Goal: Task Accomplishment & Management: Manage account settings

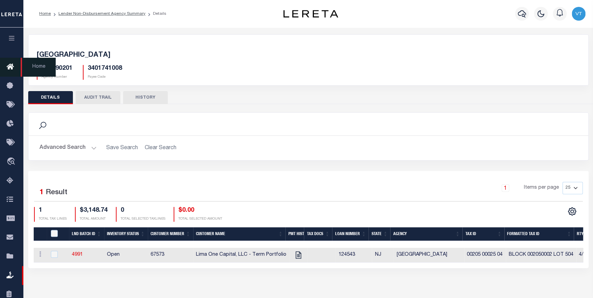
click at [10, 64] on icon at bounding box center [12, 67] width 11 height 9
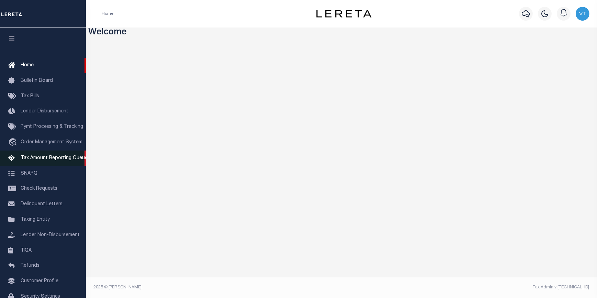
click at [31, 161] on span "Tax Amount Reporting Queue" at bounding box center [54, 158] width 67 height 5
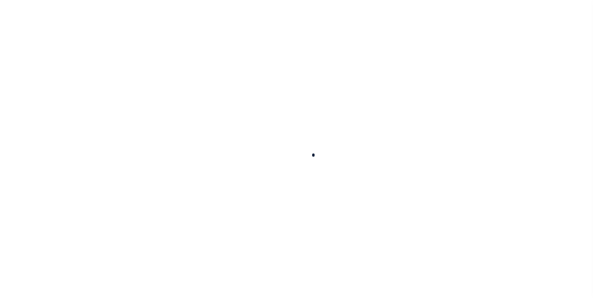
select select "100"
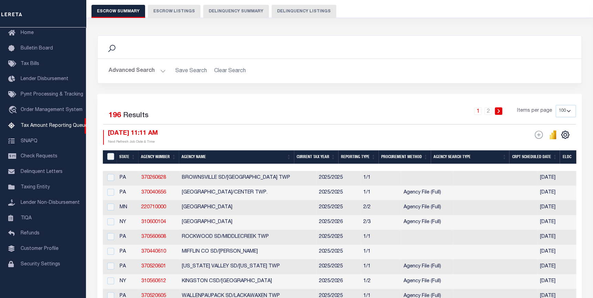
scroll to position [93, 0]
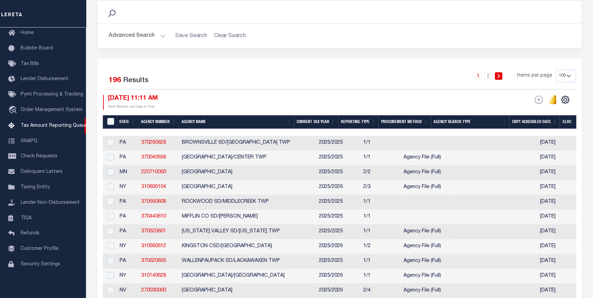
click at [560, 73] on select "10 25 50 100 500" at bounding box center [565, 76] width 20 height 12
select select "10"
click at [555, 70] on select "10 25 50 100 500" at bounding box center [565, 76] width 20 height 12
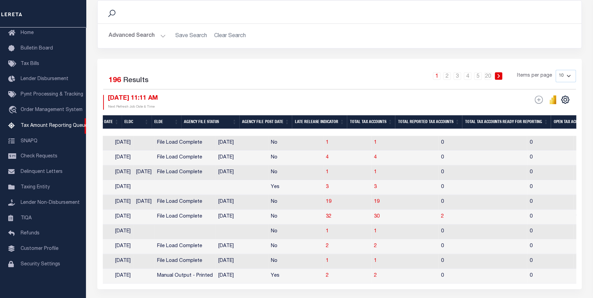
scroll to position [0, 426]
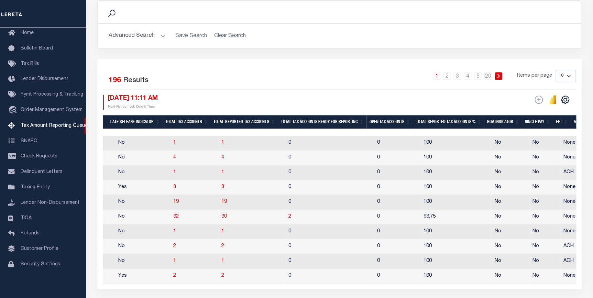
click at [386, 124] on th "Open Tax Accounts" at bounding box center [389, 122] width 46 height 14
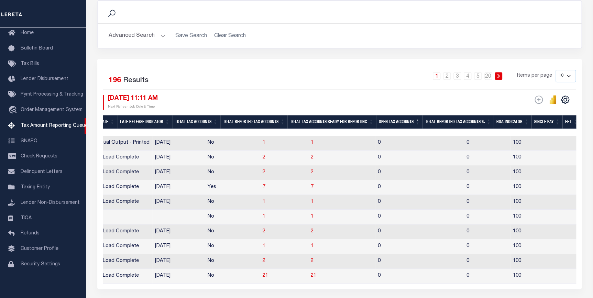
click at [402, 124] on th "Open Tax Accounts" at bounding box center [399, 122] width 46 height 14
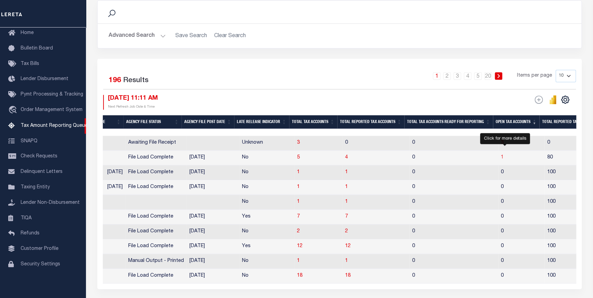
click at [504, 157] on span "1" at bounding box center [502, 157] width 3 height 5
select select "100"
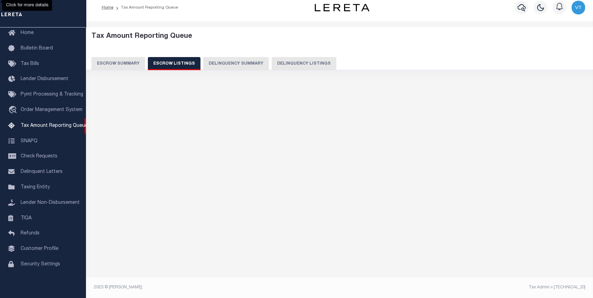
select select "100"
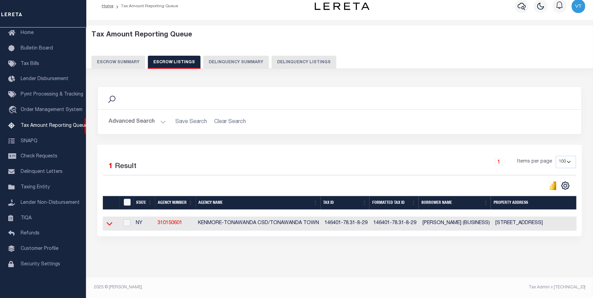
click at [108, 220] on icon at bounding box center [110, 223] width 6 height 7
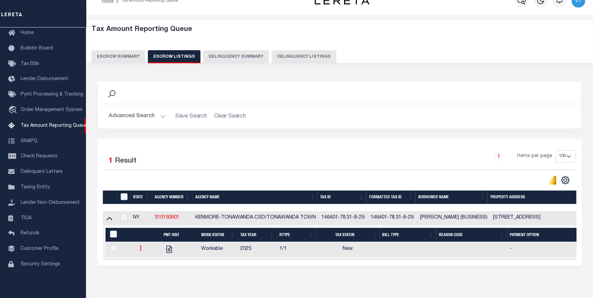
click at [141, 251] on icon at bounding box center [141, 247] width 2 height 5
click at [153, 275] on link "" at bounding box center [148, 270] width 23 height 11
checkbox input "true"
select select "NW2"
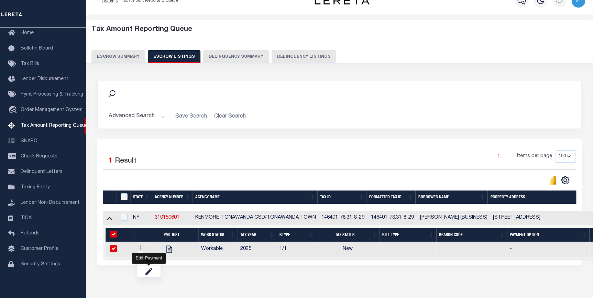
select select
type input "[DATE]"
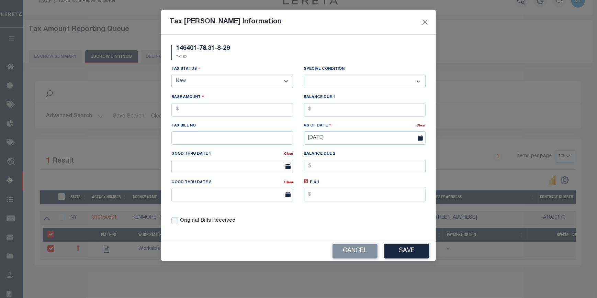
click at [229, 77] on select "- Select Status - Open Due/Unpaid Paid Incomplete No Tax Due Internal Refund Pr…" at bounding box center [233, 81] width 122 height 13
select select "DUE"
click at [172, 75] on select "- Select Status - Open Due/Unpaid Paid Incomplete No Tax Due Internal Refund Pr…" at bounding box center [233, 81] width 122 height 13
select select "0"
click at [315, 110] on input "text" at bounding box center [365, 109] width 122 height 13
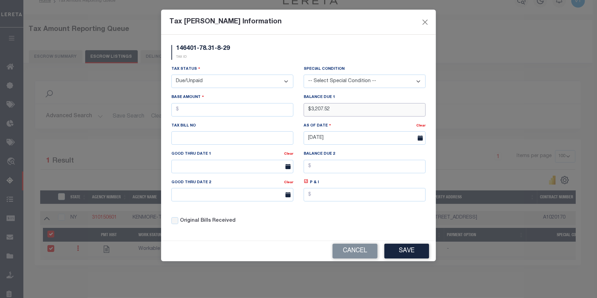
type input "$3,207.52"
click at [236, 141] on input "text" at bounding box center [233, 137] width 122 height 13
type input "005087"
click at [190, 116] on input "text" at bounding box center [233, 109] width 122 height 13
type input "$3,207.52"
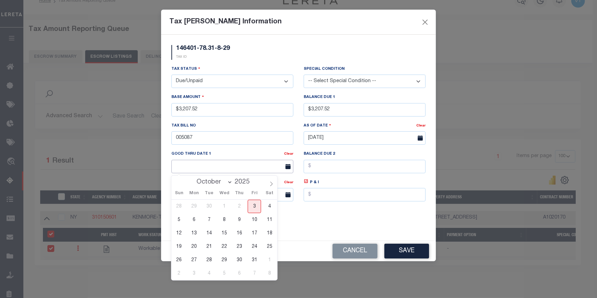
click at [199, 167] on input "text" at bounding box center [233, 166] width 122 height 13
click at [224, 233] on span "15" at bounding box center [224, 233] width 13 height 13
type input "10/15/2025"
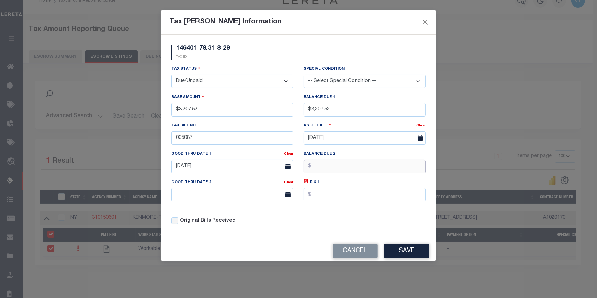
click at [312, 170] on input "text" at bounding box center [365, 166] width 122 height 13
type input "$3,448.08"
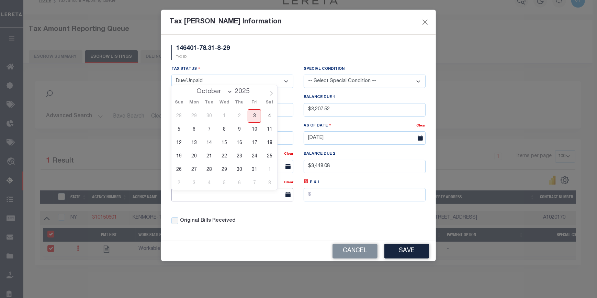
click at [274, 196] on input "text" at bounding box center [233, 194] width 122 height 13
click at [253, 168] on span "31" at bounding box center [254, 169] width 13 height 13
type input "[DATE]"
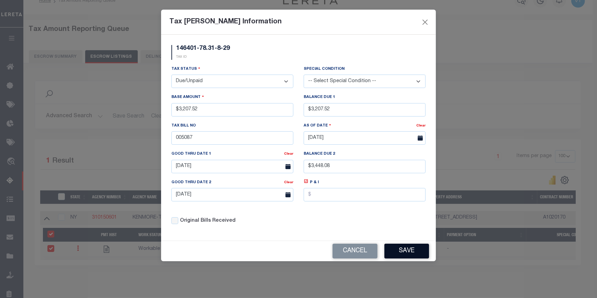
click at [400, 253] on button "Save" at bounding box center [407, 251] width 45 height 15
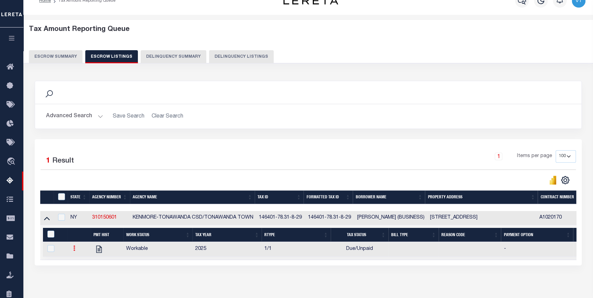
click at [74, 251] on icon at bounding box center [74, 247] width 2 height 5
click at [87, 275] on link at bounding box center [82, 270] width 23 height 11
checkbox input "true"
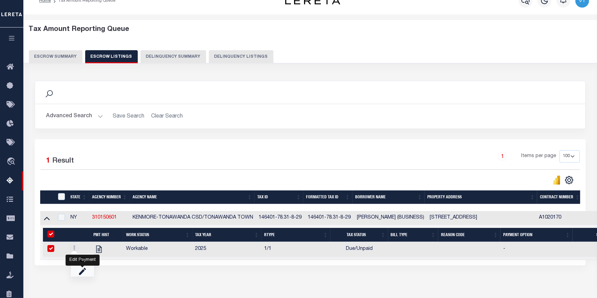
select select "DUE"
type input "$3,207.52"
type input "005087"
type input "10/14/2025"
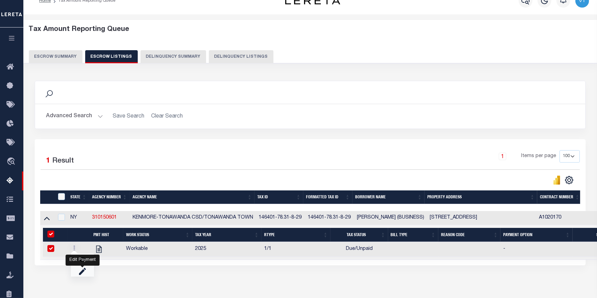
type input "$3,448.08"
type input "[DATE]"
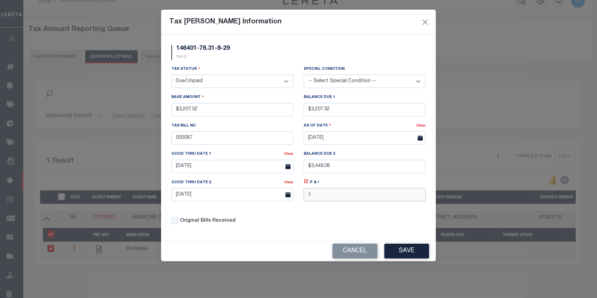
click at [333, 200] on input "text" at bounding box center [365, 194] width 122 height 13
type input "$240.56"
click at [401, 254] on button "Save" at bounding box center [407, 251] width 45 height 15
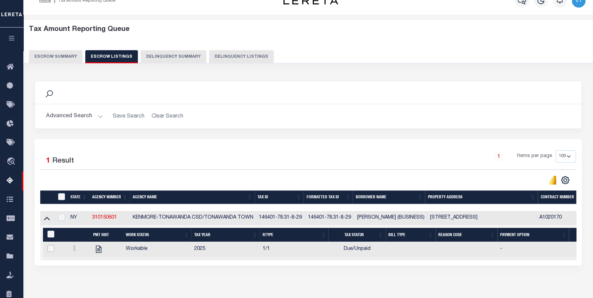
click at [49, 250] on input "checkbox" at bounding box center [50, 248] width 7 height 7
checkbox input "true"
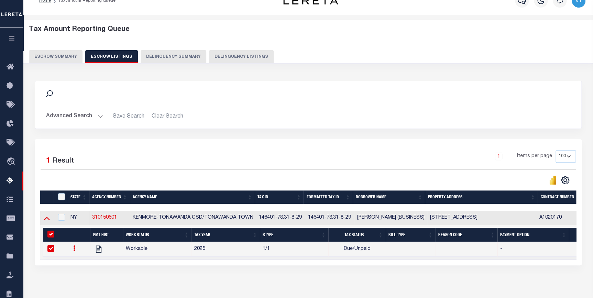
click at [48, 218] on icon at bounding box center [47, 217] width 6 height 7
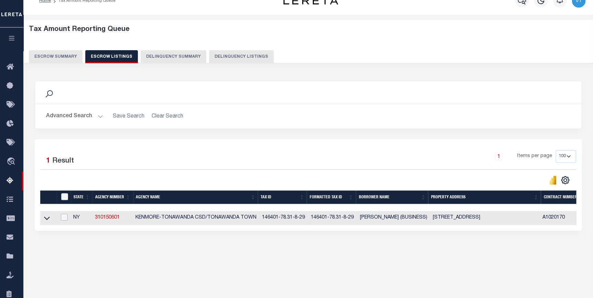
click at [64, 219] on input "checkbox" at bounding box center [64, 217] width 7 height 7
checkbox input "true"
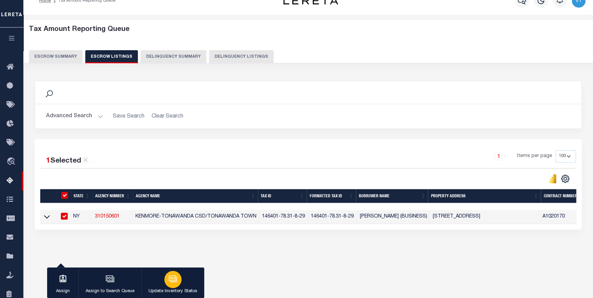
click at [190, 289] on p "Update Inventory Status" at bounding box center [172, 291] width 49 height 7
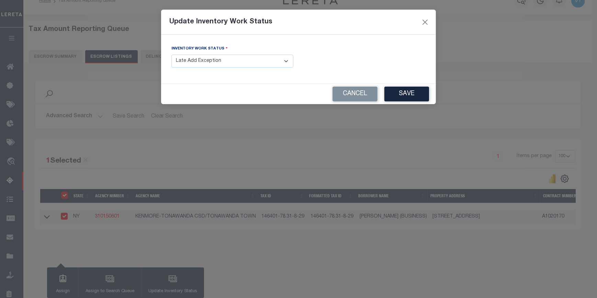
click at [224, 57] on select "- Select Inventory Status - Manual - Exception Pended - Awaiting Search Late Ad…" at bounding box center [233, 61] width 122 height 13
select select "4"
click at [172, 55] on select "- Select Inventory Status - Manual - Exception Pended - Awaiting Search Late Ad…" at bounding box center [233, 61] width 122 height 13
click at [402, 100] on button "Save" at bounding box center [407, 94] width 45 height 15
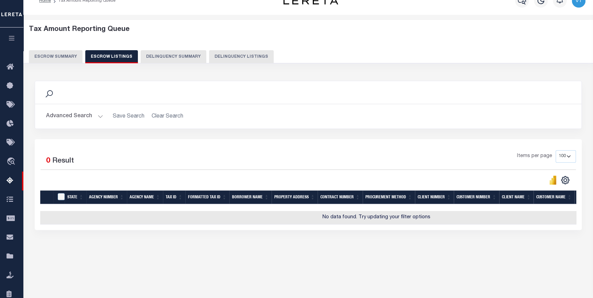
scroll to position [0, 0]
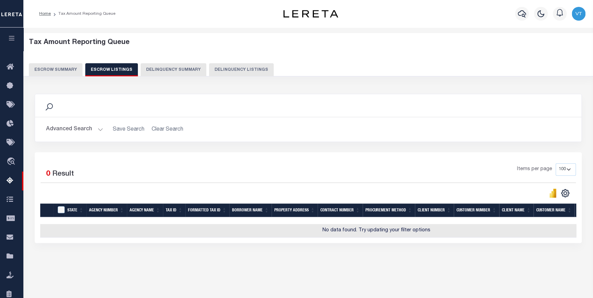
click at [57, 69] on button "Escrow Summary" at bounding box center [56, 69] width 54 height 13
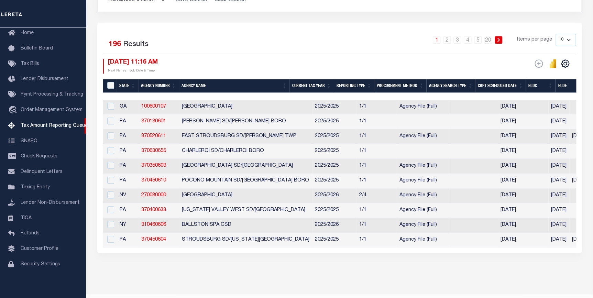
scroll to position [156, 0]
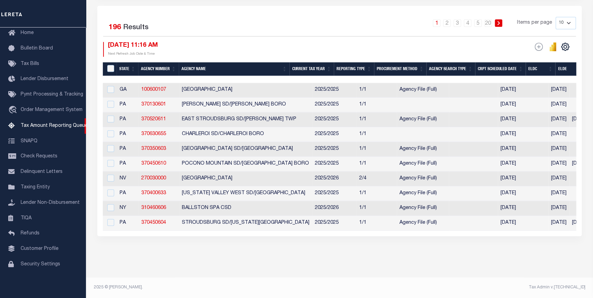
drag, startPoint x: 234, startPoint y: 230, endPoint x: 380, endPoint y: 229, distance: 145.7
click at [380, 229] on div "Selected 196 Results 1 2 3 4 5 … 20 Items per page 10 25 50 100 500 10/03/2025 …" at bounding box center [339, 121] width 484 height 230
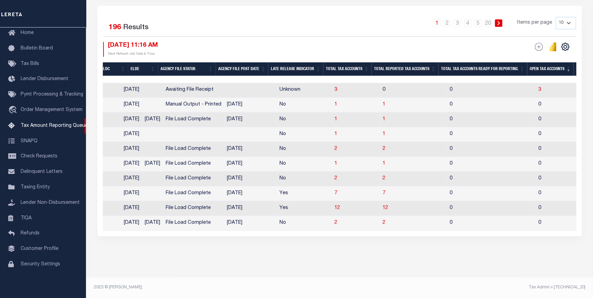
scroll to position [0, 0]
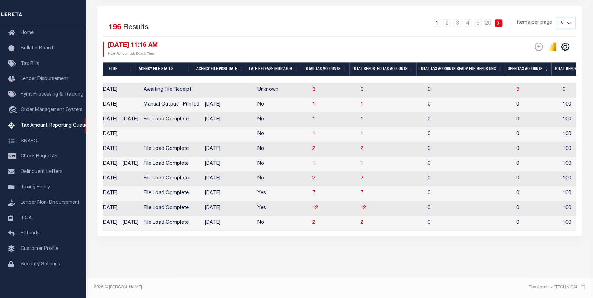
drag, startPoint x: 389, startPoint y: 231, endPoint x: 414, endPoint y: 235, distance: 24.7
click at [414, 235] on div "Selected 196 Results 1 2 3 4 5 … 20 Items per page 10 25 50 100 500 10/03/2025 …" at bounding box center [339, 121] width 484 height 230
click at [444, 240] on div "Search Advanced Search Save Search Clear Search EscrowSummaryGridWrapper_dynami…" at bounding box center [340, 99] width 494 height 316
click at [516, 87] on span "3" at bounding box center [517, 89] width 3 height 5
select select "100"
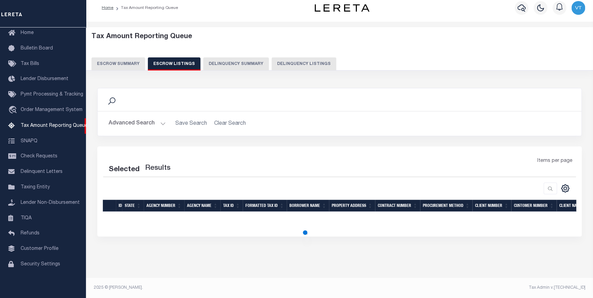
select select "100"
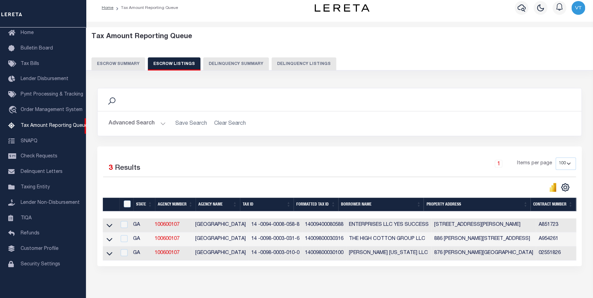
scroll to position [42, 0]
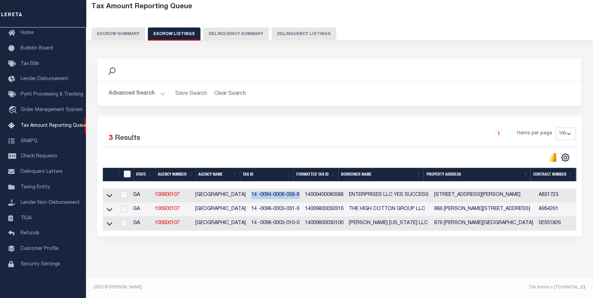
drag, startPoint x: 290, startPoint y: 192, endPoint x: 243, endPoint y: 191, distance: 47.8
click at [249, 191] on td "14 -0094-0008-058-8" at bounding box center [276, 195] width 54 height 14
checkbox input "true"
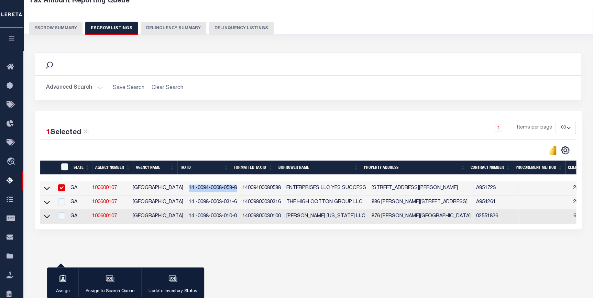
scroll to position [41, 0]
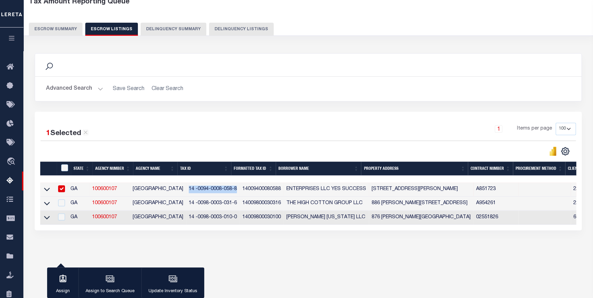
copy td "14 -0094-0008-058-8"
click at [78, 88] on button "Advanced Search" at bounding box center [74, 88] width 57 height 13
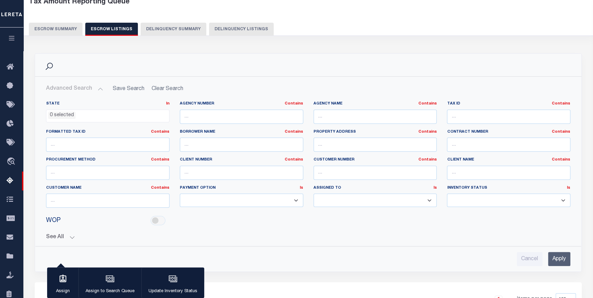
click at [58, 21] on div "Tax Amount Reporting Queue Escrow Summary Escrow Listings Delinquency Summary" at bounding box center [308, 17] width 559 height 38
click at [57, 27] on button "Escrow Summary" at bounding box center [56, 29] width 54 height 13
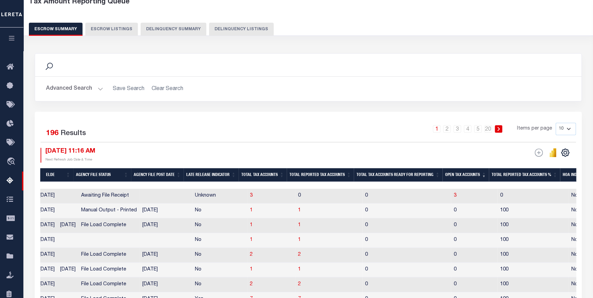
click at [93, 89] on button "Advanced Search" at bounding box center [74, 88] width 57 height 13
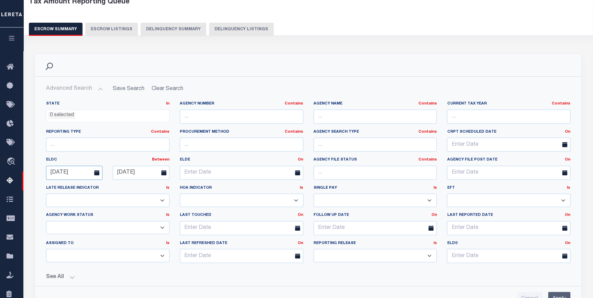
click at [81, 173] on input "09-29-2025" at bounding box center [74, 173] width 56 height 14
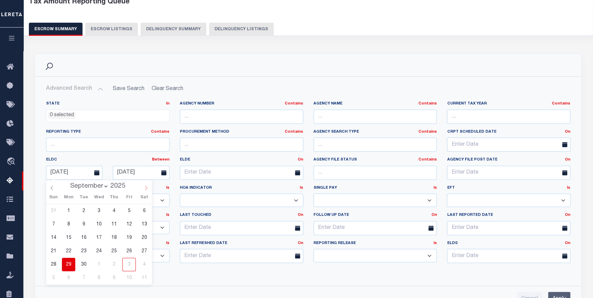
click at [141, 188] on span at bounding box center [146, 186] width 12 height 12
select select "9"
click at [116, 241] on span "16" at bounding box center [113, 237] width 13 height 13
type input "[DATE]"
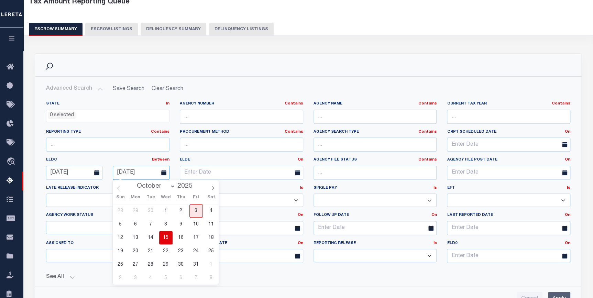
click at [144, 173] on input "10-15-2025" at bounding box center [141, 173] width 56 height 14
click at [196, 251] on span "24" at bounding box center [195, 250] width 13 height 13
type input "[DATE]"
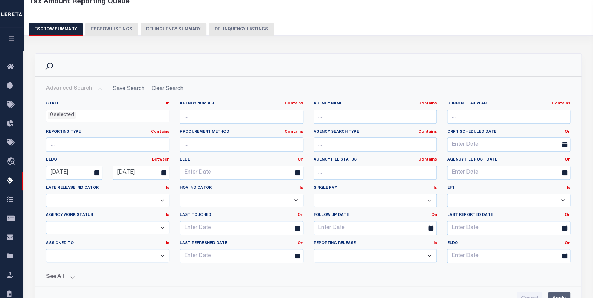
click at [568, 294] on input "Apply" at bounding box center [559, 299] width 22 height 14
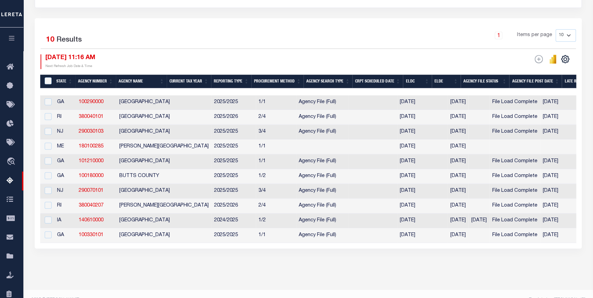
scroll to position [0, 21]
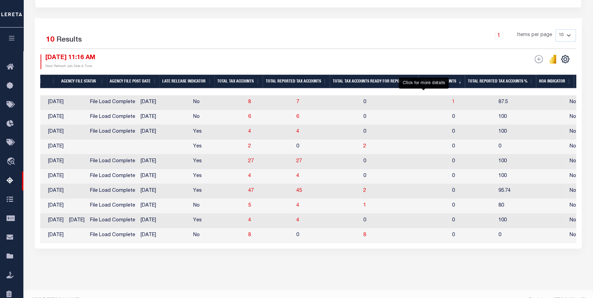
click at [452, 104] on span "1" at bounding box center [453, 102] width 3 height 5
select select "100"
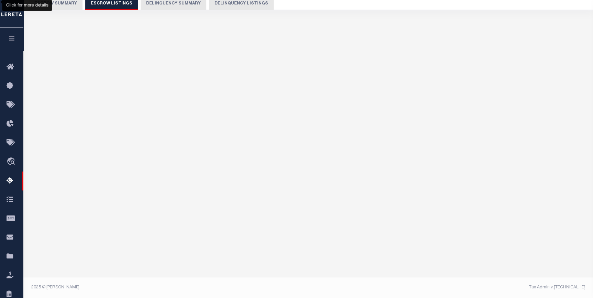
select select "100"
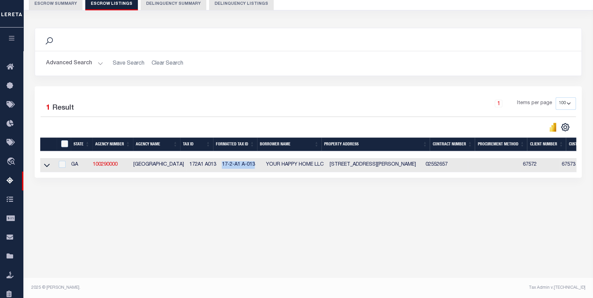
copy td "17-2-A1 A-013"
drag, startPoint x: 251, startPoint y: 167, endPoint x: 216, endPoint y: 166, distance: 34.7
click at [219, 166] on td "17-2-A1 A-013" at bounding box center [241, 165] width 44 height 14
checkbox input "true"
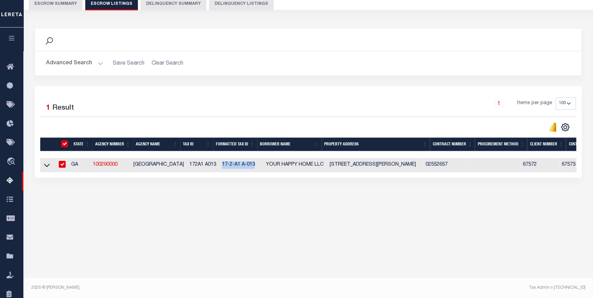
checkbox input "true"
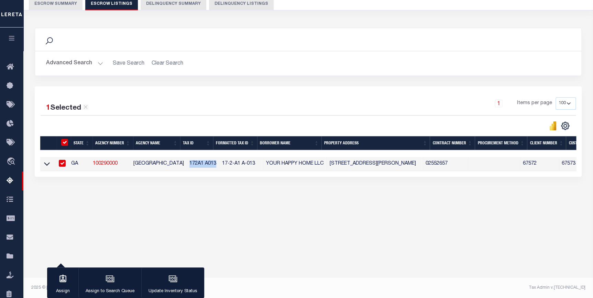
copy td "172A1 A013"
drag, startPoint x: 210, startPoint y: 165, endPoint x: 184, endPoint y: 167, distance: 25.9
click at [187, 167] on td "172A1 A013" at bounding box center [203, 164] width 32 height 14
checkbox input "false"
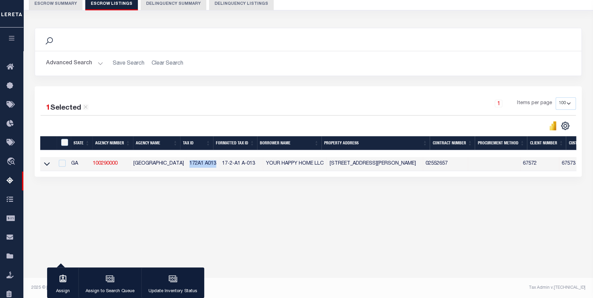
checkbox input "false"
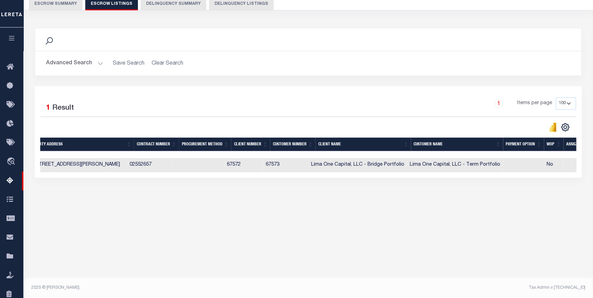
scroll to position [0, 262]
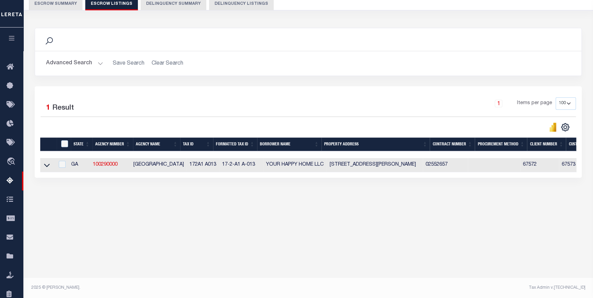
drag, startPoint x: 137, startPoint y: 177, endPoint x: 267, endPoint y: 175, distance: 129.9
click at [267, 172] on div "State Agency Number Agency Name Tax ID Formatted Tax ID Borrower Name Property …" at bounding box center [308, 165] width 536 height 14
click at [46, 167] on icon at bounding box center [47, 165] width 6 height 3
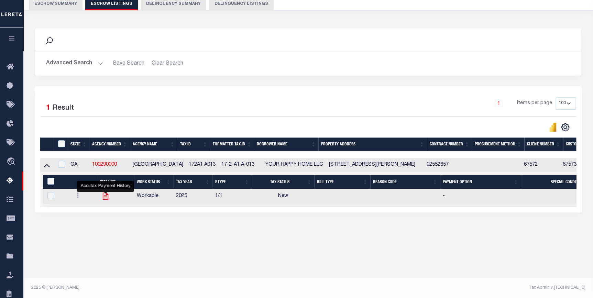
click at [105, 198] on icon "" at bounding box center [105, 196] width 5 height 7
checkbox input "true"
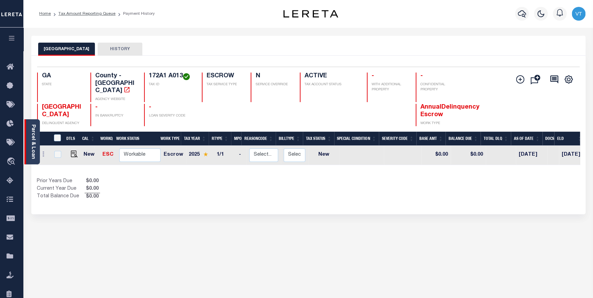
click at [31, 136] on link "Parcel & Loan" at bounding box center [33, 141] width 5 height 35
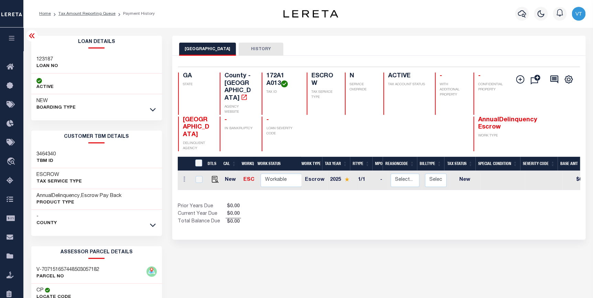
click at [149, 110] on link at bounding box center [153, 109] width 8 height 5
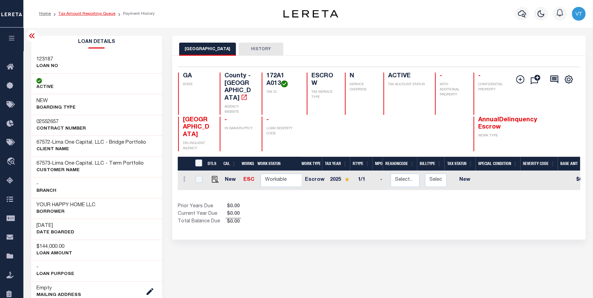
click at [107, 14] on link "Tax Amount Reporting Queue" at bounding box center [86, 14] width 57 height 4
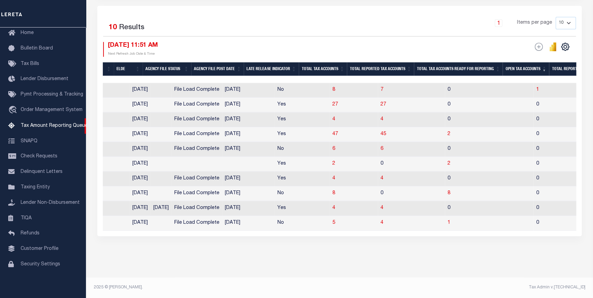
scroll to position [0, 383]
click at [534, 87] on span "1" at bounding box center [535, 89] width 3 height 5
select select "100"
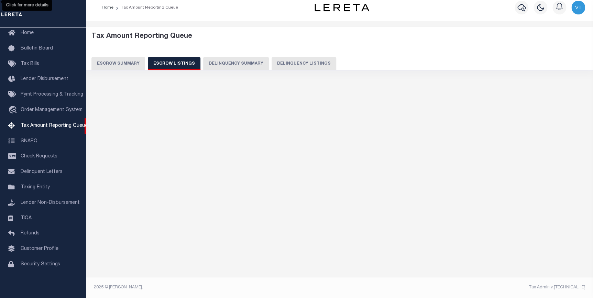
select select "100"
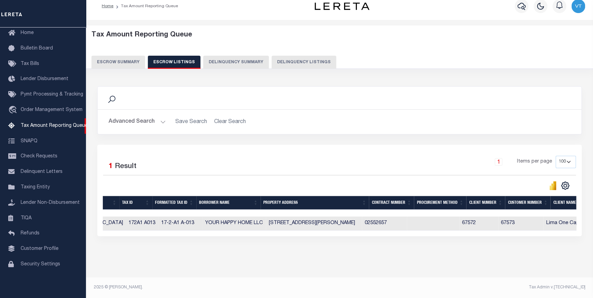
scroll to position [0, 128]
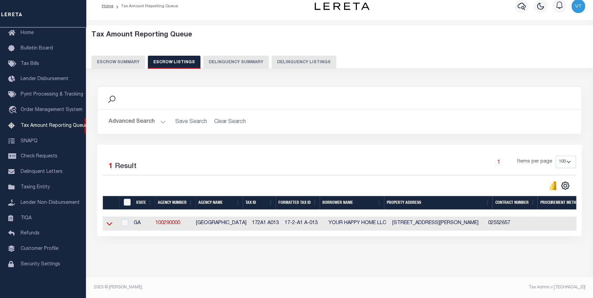
click at [109, 221] on icon at bounding box center [110, 223] width 6 height 7
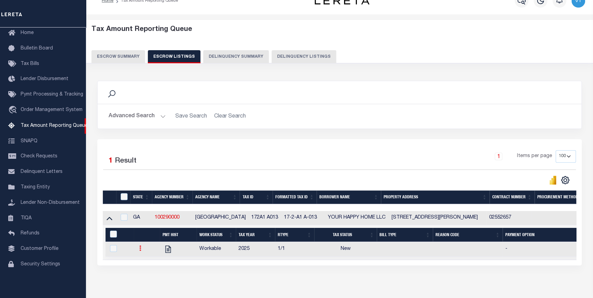
click at [139, 249] on link at bounding box center [140, 248] width 8 height 5
click at [151, 275] on img "" at bounding box center [148, 270] width 7 height 7
checkbox input "true"
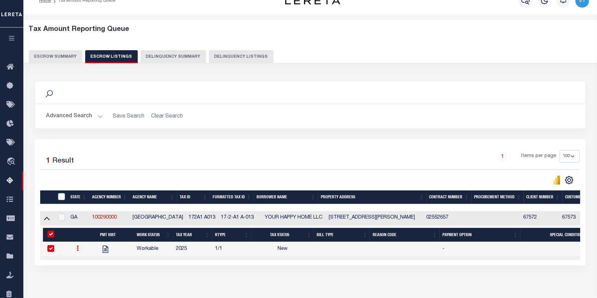
select select "NW2"
select select
type input "[DATE]"
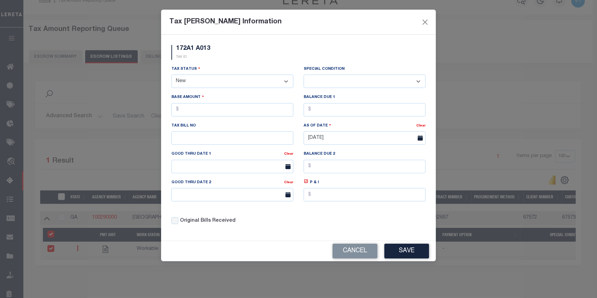
click at [321, 85] on select "-- Select Special Condition -- 3RD PARTY TAX LIEN AGENCY TAX LIEN (A.K.A Inside…" at bounding box center [365, 81] width 122 height 13
select select "14"
click at [304, 75] on select "-- Select Special Condition -- 3RD PARTY TAX LIEN AGENCY TAX LIEN (A.K.A Inside…" at bounding box center [365, 81] width 122 height 13
click at [398, 82] on select "-- Select Special Condition -- 3RD PARTY TAX LIEN AGENCY TAX LIEN (A.K.A Inside…" at bounding box center [365, 81] width 122 height 13
click at [487, 278] on div "Tax [PERSON_NAME] Information 172A1 A013 TAX ID Installment: TaxID: 172A1 A013 …" at bounding box center [298, 149] width 597 height 298
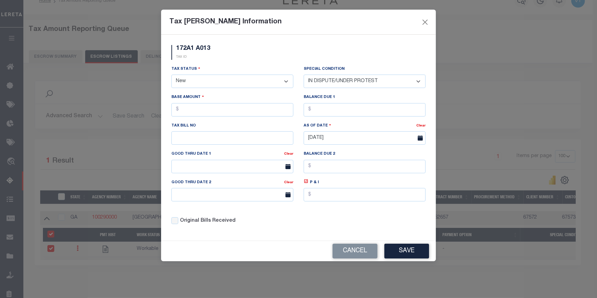
drag, startPoint x: 360, startPoint y: 255, endPoint x: 369, endPoint y: 262, distance: 11.6
click at [360, 255] on button "Cancel" at bounding box center [355, 251] width 45 height 15
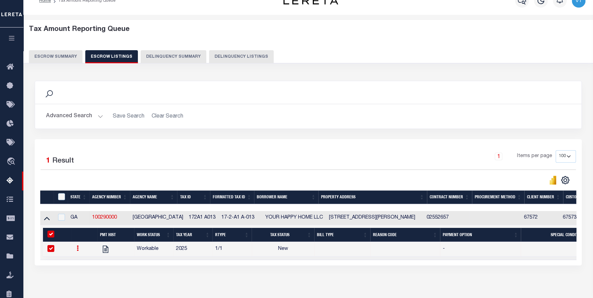
click at [84, 119] on button "Advanced Search" at bounding box center [74, 116] width 57 height 13
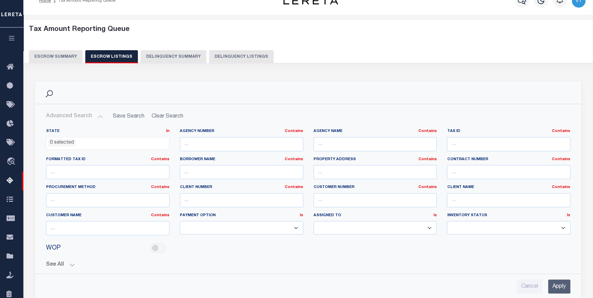
click at [53, 59] on button "Escrow Summary" at bounding box center [56, 56] width 54 height 13
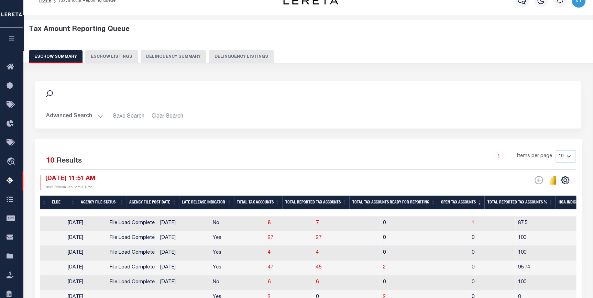
click at [98, 117] on button "Advanced Search" at bounding box center [74, 116] width 57 height 13
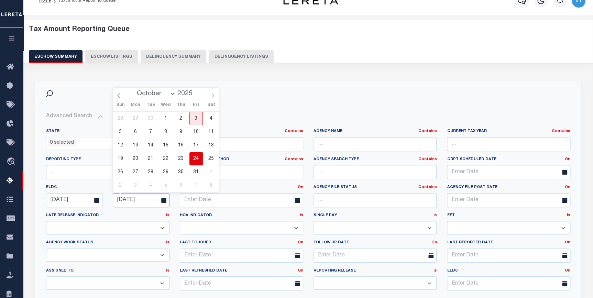
click at [147, 200] on input "[DATE]" at bounding box center [141, 200] width 56 height 14
click at [169, 172] on span "29" at bounding box center [165, 171] width 13 height 13
type input "[DATE]"
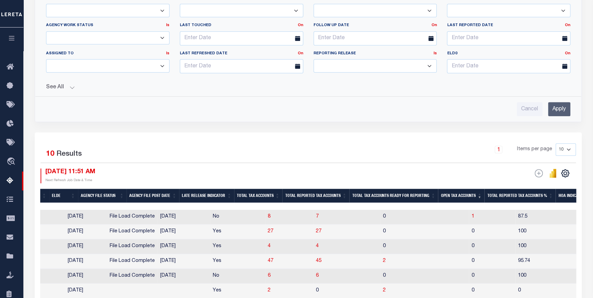
scroll to position [232, 0]
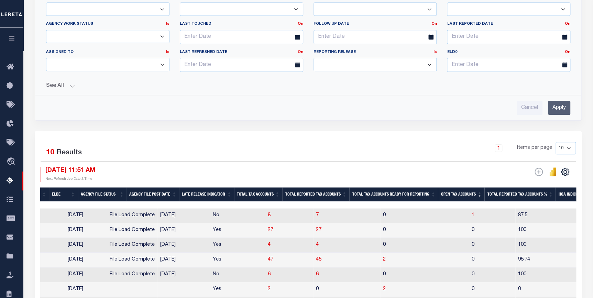
click at [557, 103] on input "Apply" at bounding box center [559, 108] width 22 height 14
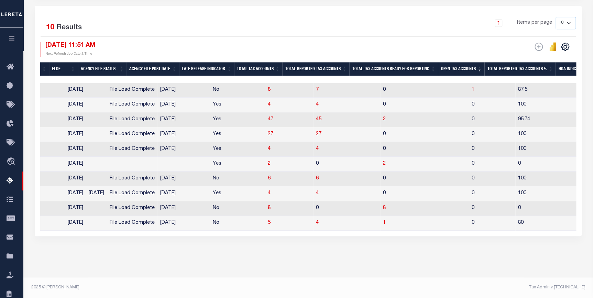
scroll to position [156, 0]
click at [461, 62] on th "Open Tax Accounts" at bounding box center [461, 69] width 46 height 14
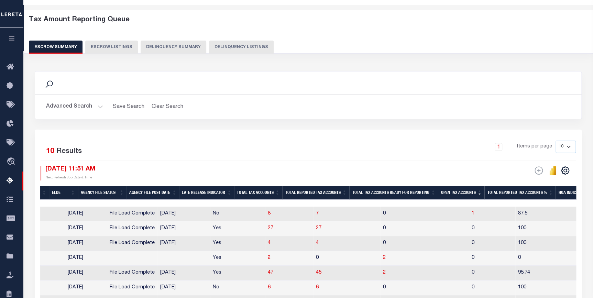
scroll to position [0, 0]
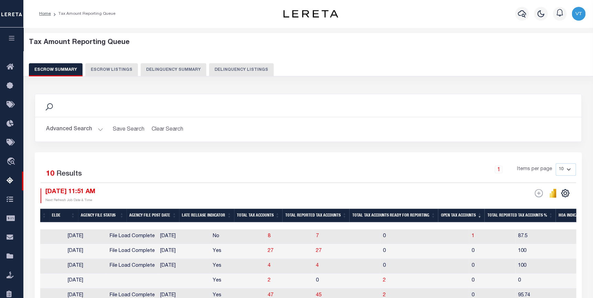
click at [98, 133] on button "Advanced Search" at bounding box center [74, 129] width 57 height 13
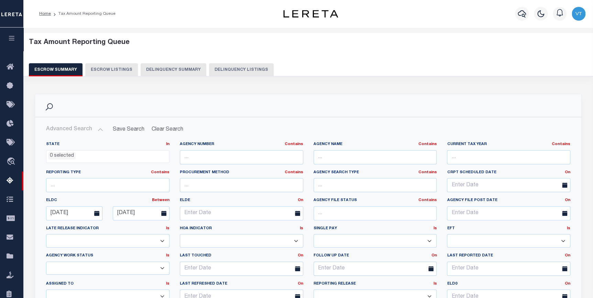
click at [95, 212] on icon at bounding box center [96, 213] width 5 height 5
click at [86, 213] on input "[DATE]" at bounding box center [74, 213] width 56 height 14
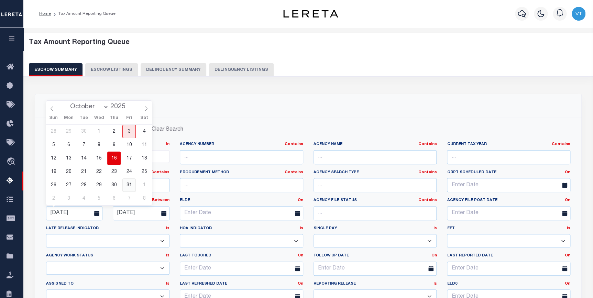
click at [126, 186] on span "31" at bounding box center [128, 184] width 13 height 13
type input "[DATE]"
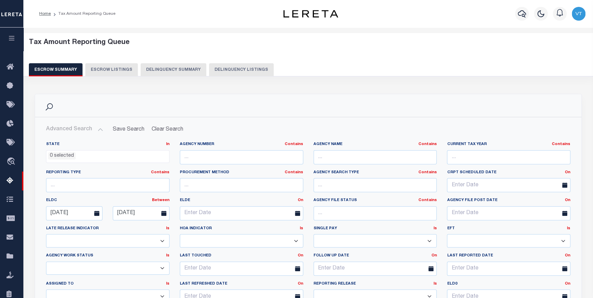
click at [161, 214] on span at bounding box center [166, 213] width 18 height 14
click at [148, 213] on input "[DATE]" at bounding box center [141, 213] width 56 height 14
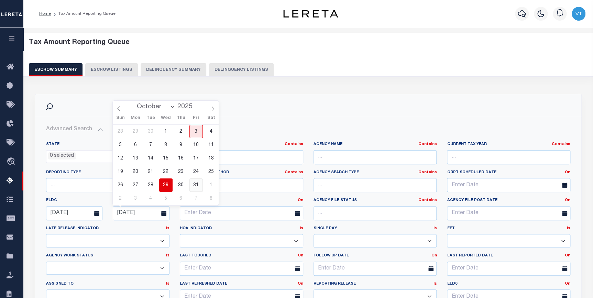
click at [191, 186] on span "31" at bounding box center [195, 184] width 13 height 13
type input "[DATE]"
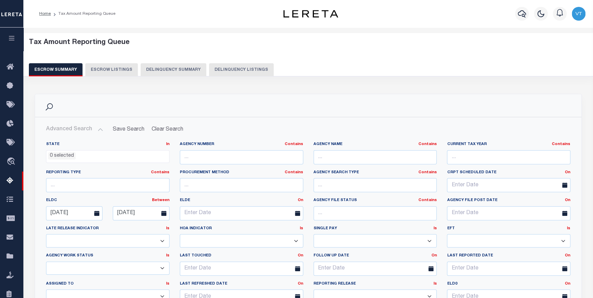
click at [97, 213] on icon at bounding box center [96, 213] width 5 height 5
click at [77, 212] on input "[DATE]" at bounding box center [74, 213] width 56 height 14
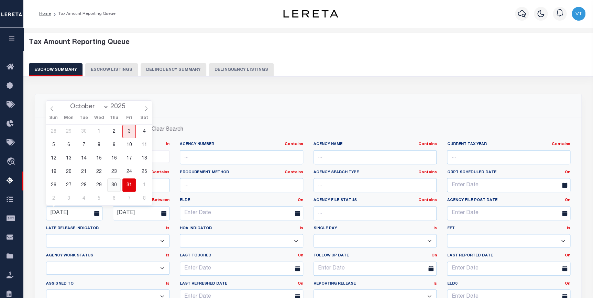
click at [112, 185] on span "30" at bounding box center [113, 184] width 13 height 13
type input "[DATE]"
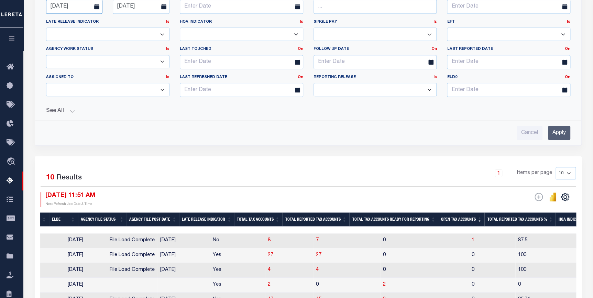
scroll to position [219, 0]
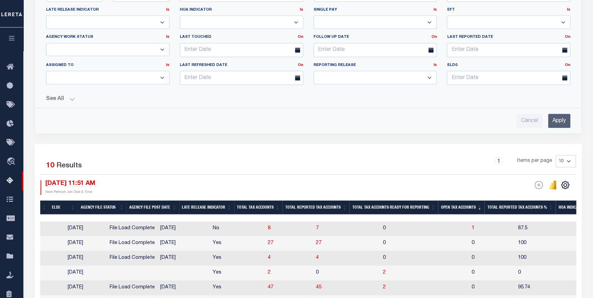
click at [562, 120] on input "Apply" at bounding box center [559, 121] width 22 height 14
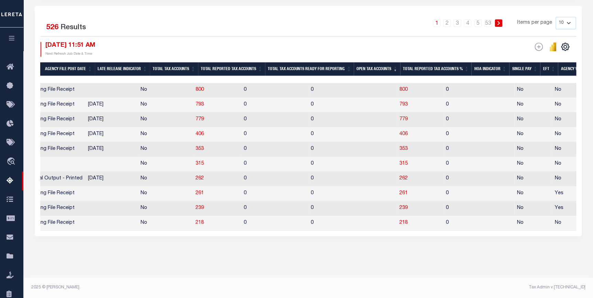
scroll to position [0, 555]
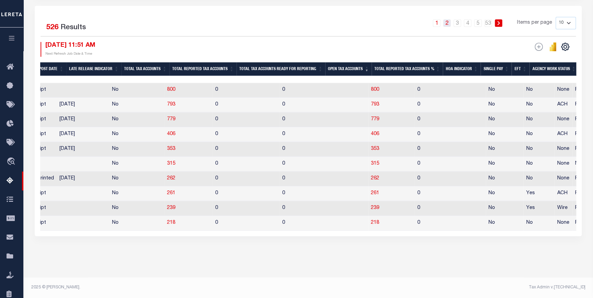
click at [449, 19] on link "2" at bounding box center [447, 23] width 8 height 8
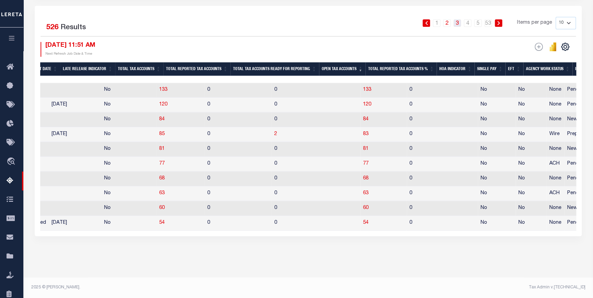
click at [456, 19] on link "3" at bounding box center [457, 23] width 8 height 8
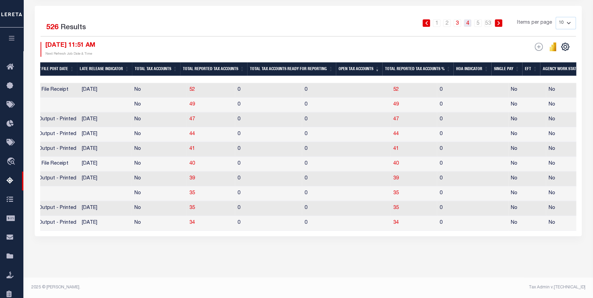
click at [467, 19] on link "4" at bounding box center [468, 23] width 8 height 8
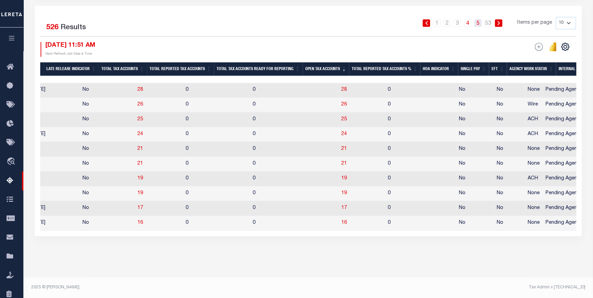
click at [482, 19] on link "5" at bounding box center [478, 23] width 8 height 8
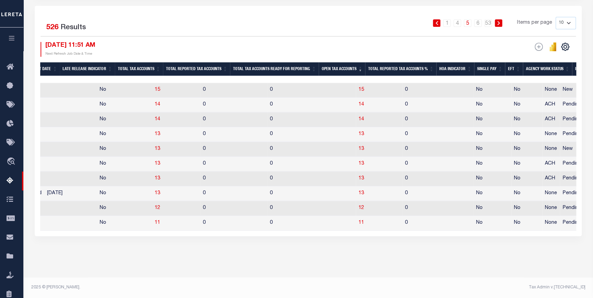
click at [500, 21] on icon at bounding box center [498, 23] width 3 height 4
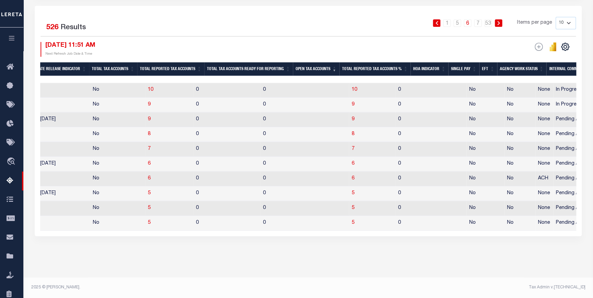
click at [500, 21] on icon at bounding box center [498, 23] width 3 height 4
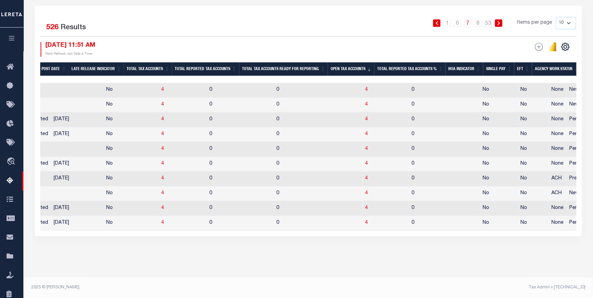
click at [500, 21] on icon at bounding box center [498, 23] width 3 height 4
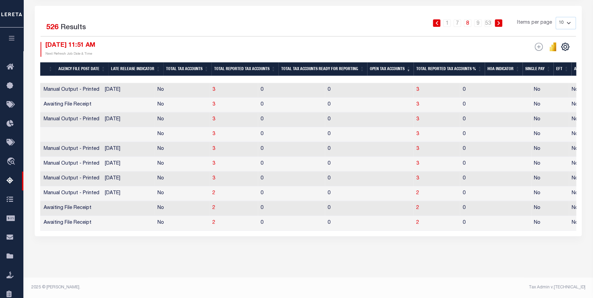
scroll to position [0, 521]
click at [417, 87] on span "3" at bounding box center [418, 89] width 3 height 5
select select "100"
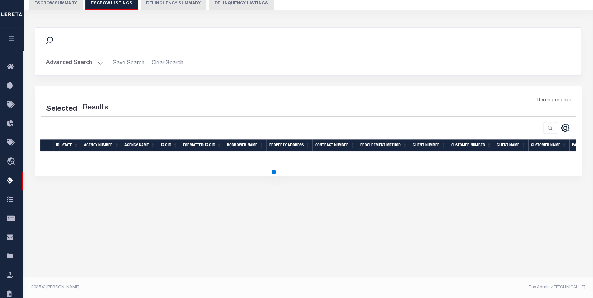
scroll to position [66, 0]
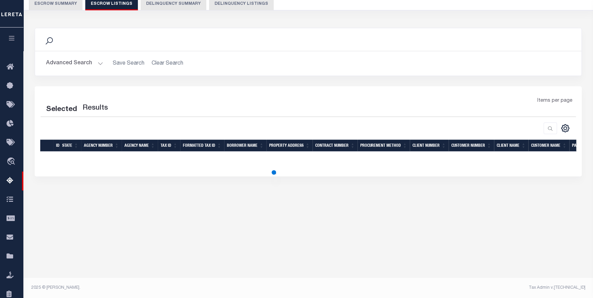
select select "100"
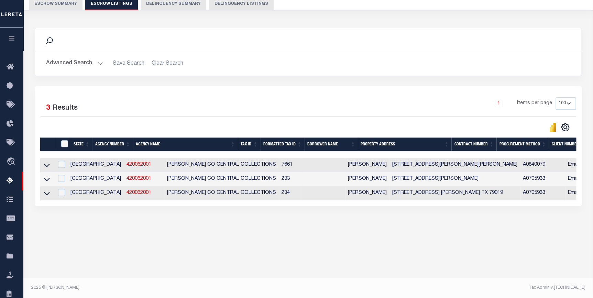
click at [43, 166] on link at bounding box center [47, 164] width 8 height 5
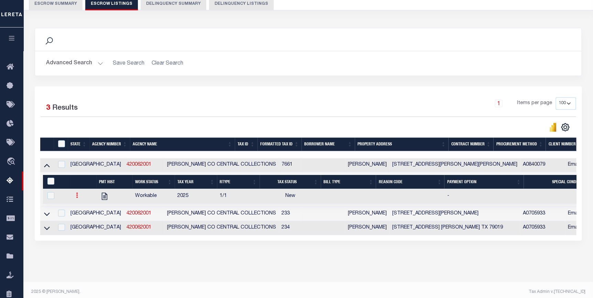
click at [76, 198] on icon at bounding box center [77, 194] width 2 height 5
click at [84, 222] on img "" at bounding box center [85, 217] width 7 height 7
checkbox input "true"
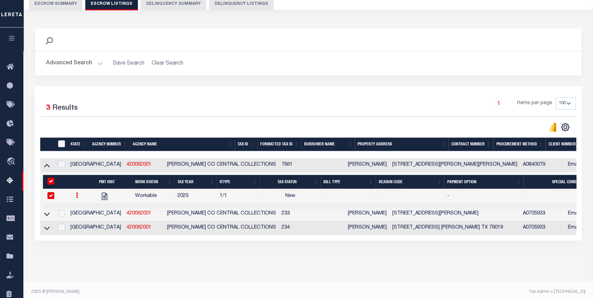
select select
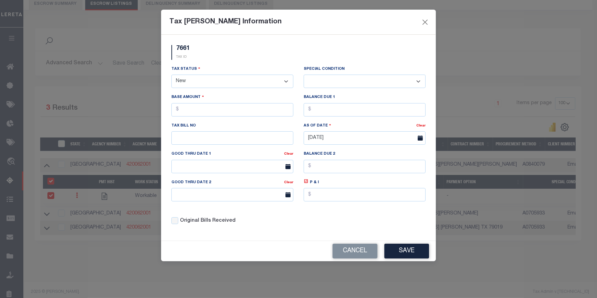
click at [330, 85] on select "-- Select Special Condition -- 3RD PARTY TAX LIEN AGENCY TAX LIEN (A.K.A Inside…" at bounding box center [365, 81] width 122 height 13
click at [362, 256] on button "Cancel" at bounding box center [355, 251] width 45 height 15
